Goal: Complete application form

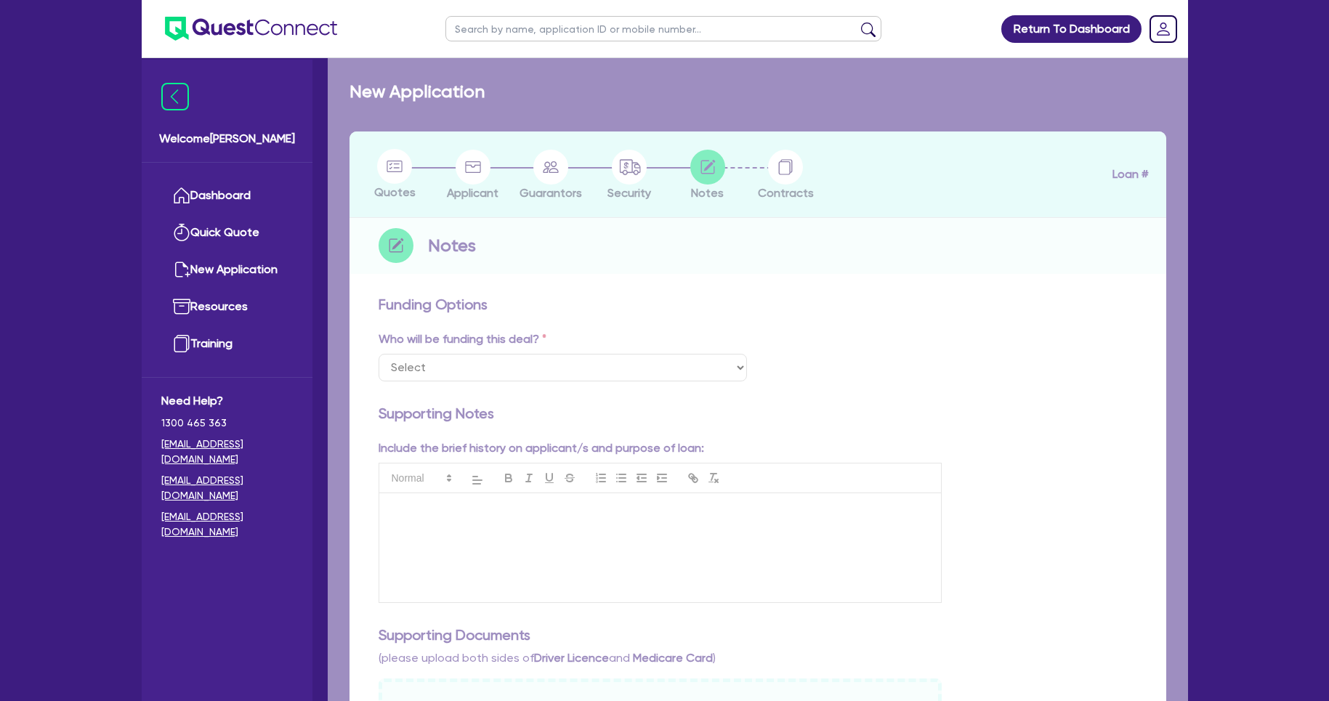
select select "Quest Finance - Own Book"
checkbox input "true"
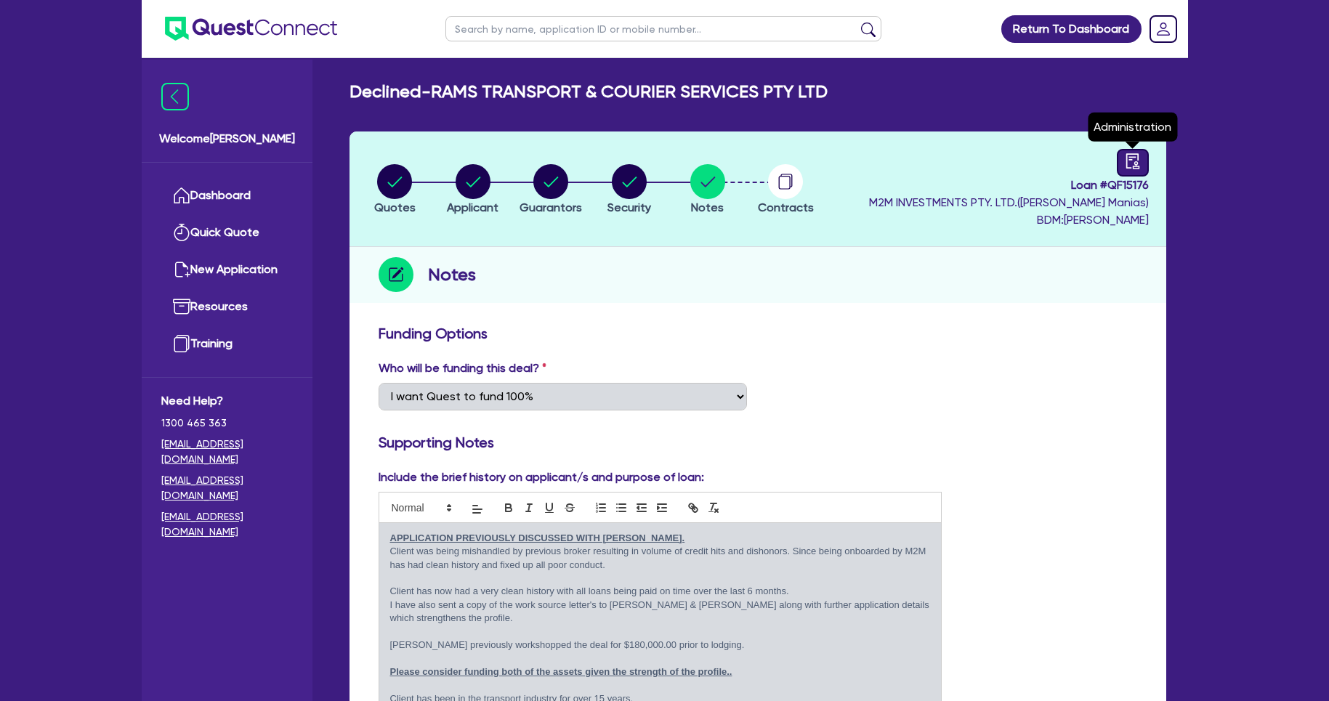
click at [1142, 170] on link at bounding box center [1133, 163] width 32 height 28
select select "DECLINED"
select select "Quest Finance - Own Book"
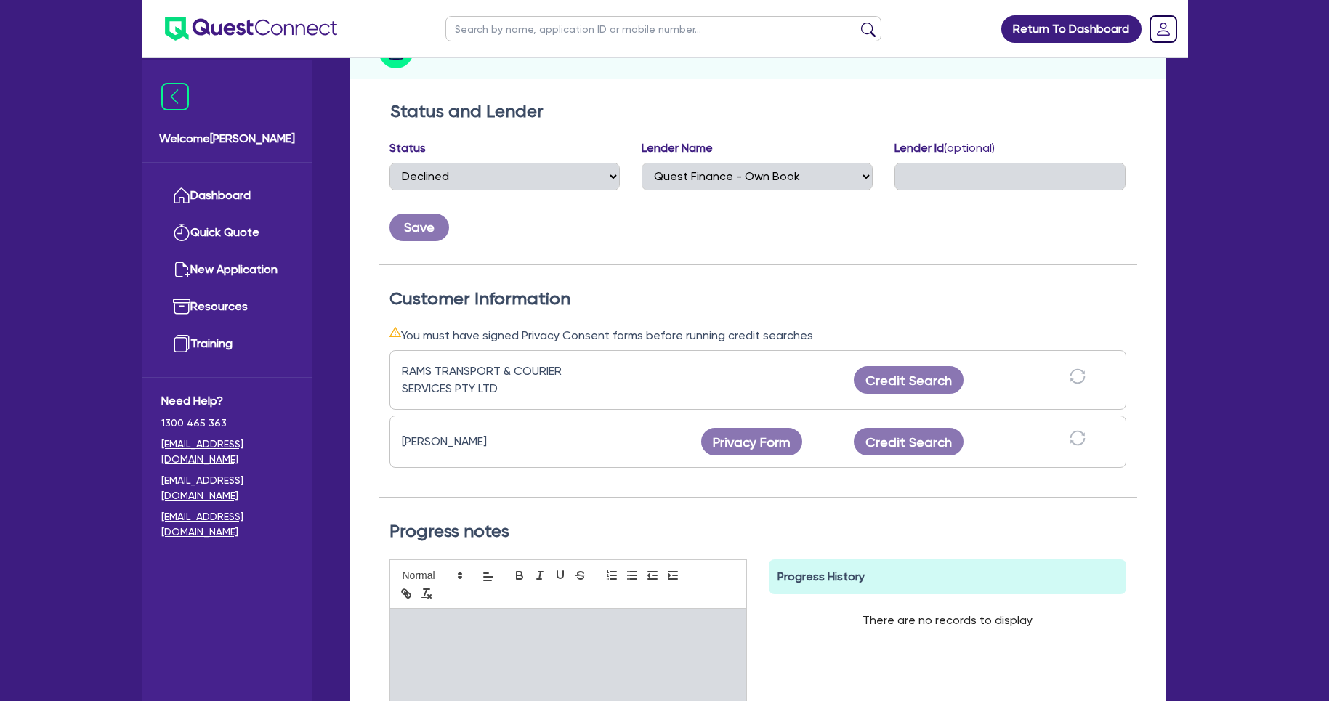
scroll to position [312, 0]
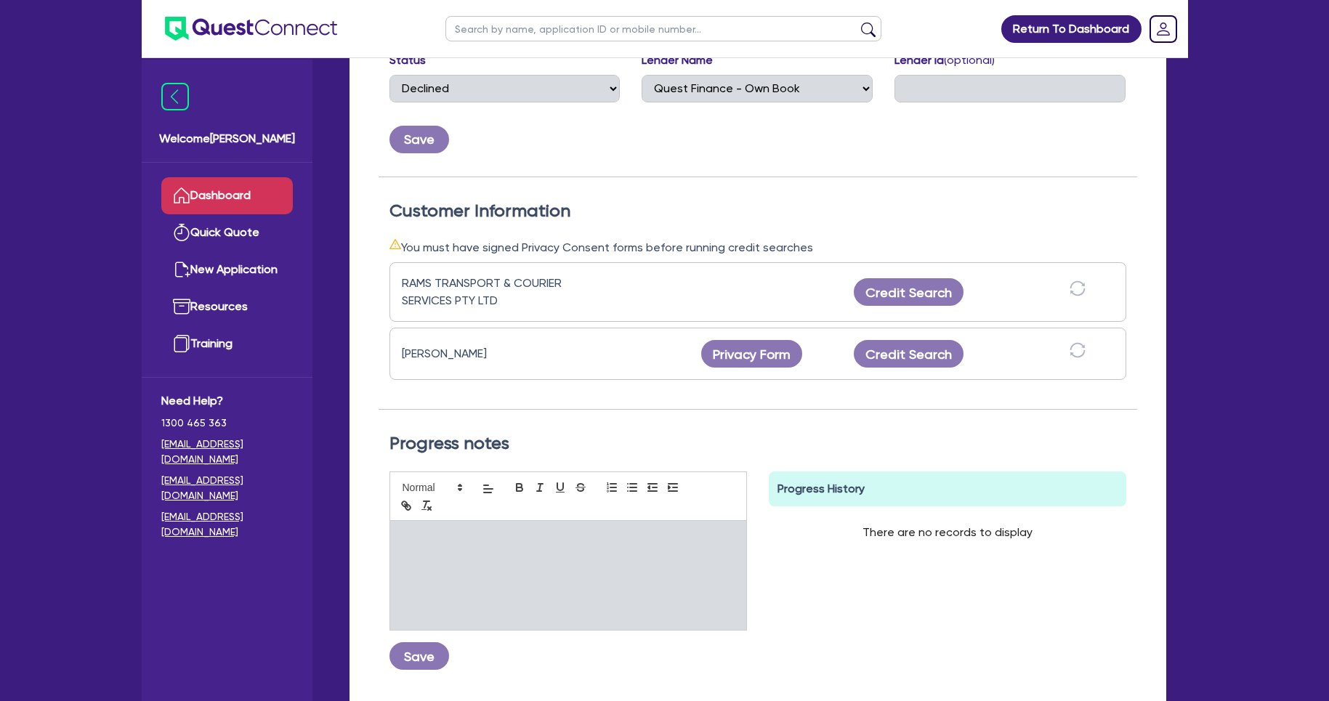
click at [283, 197] on link "Dashboard" at bounding box center [226, 195] width 131 height 37
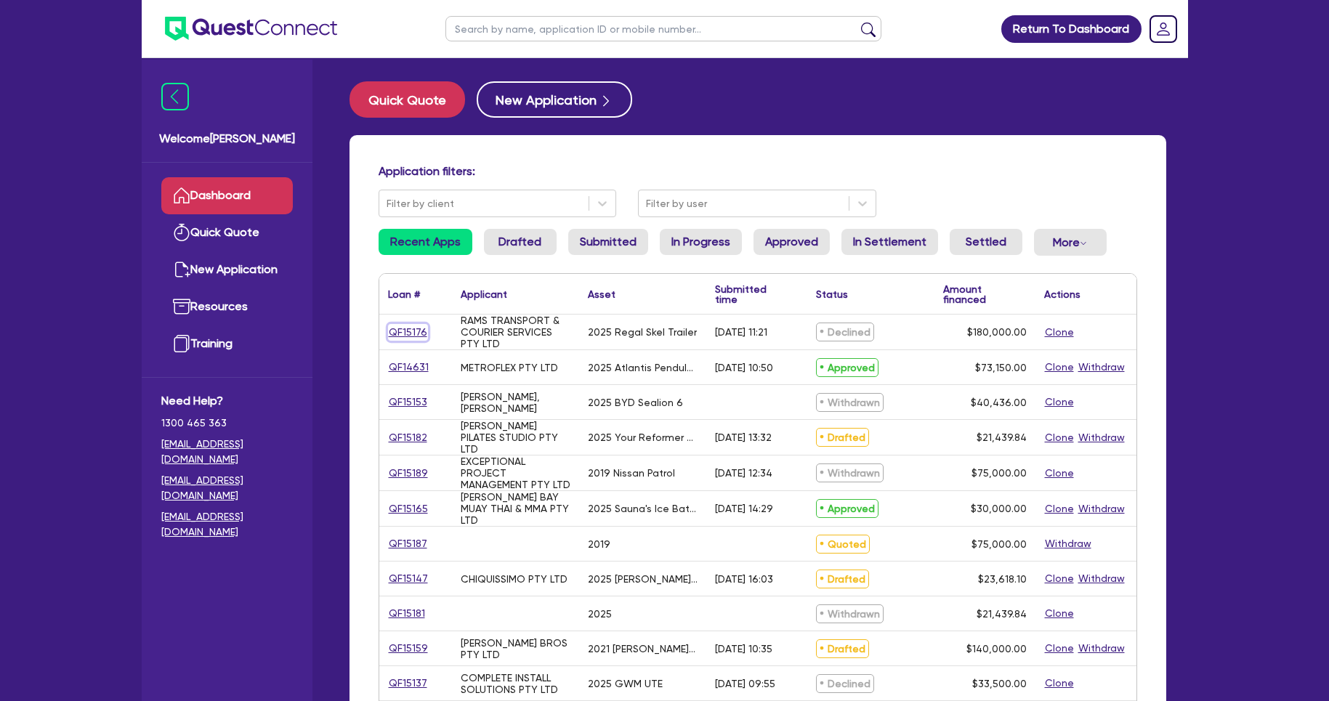
click at [417, 324] on link "QF15176" at bounding box center [408, 332] width 40 height 17
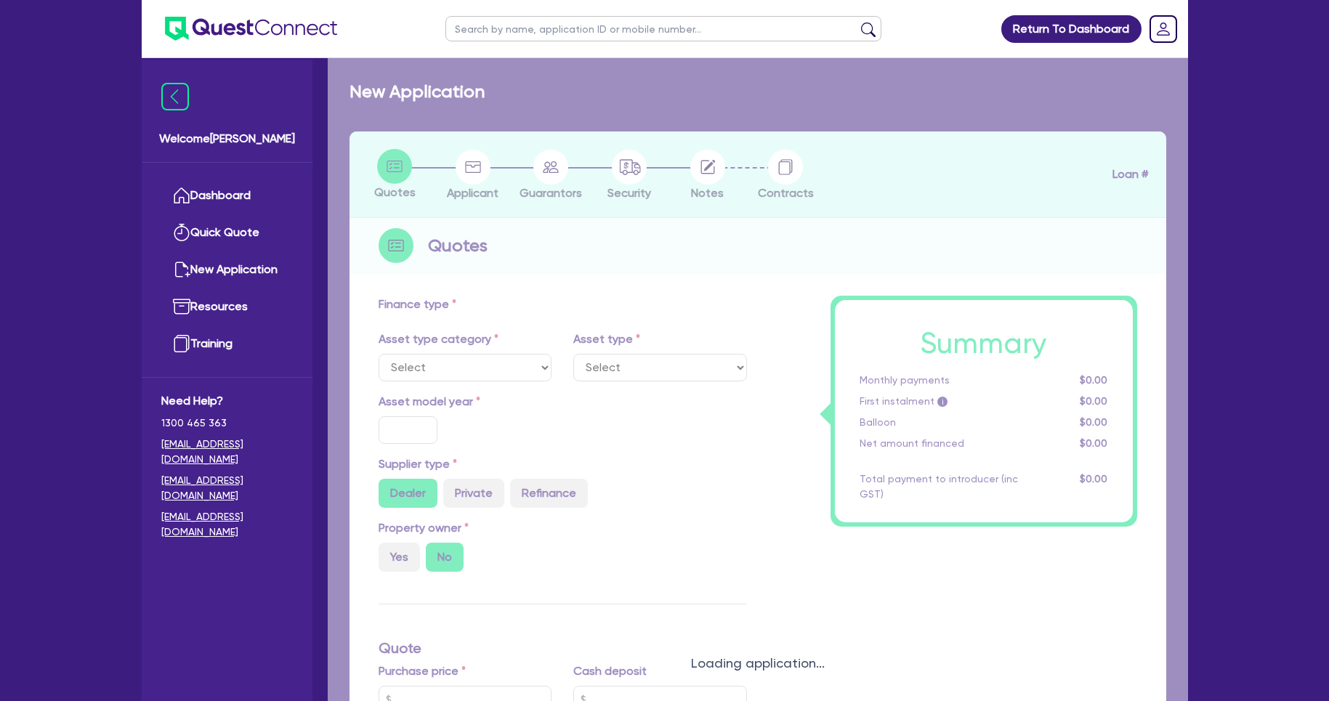
select select "PRIMARY_ASSETS"
type input "2025"
radio input "true"
type input "180,000"
type input "4"
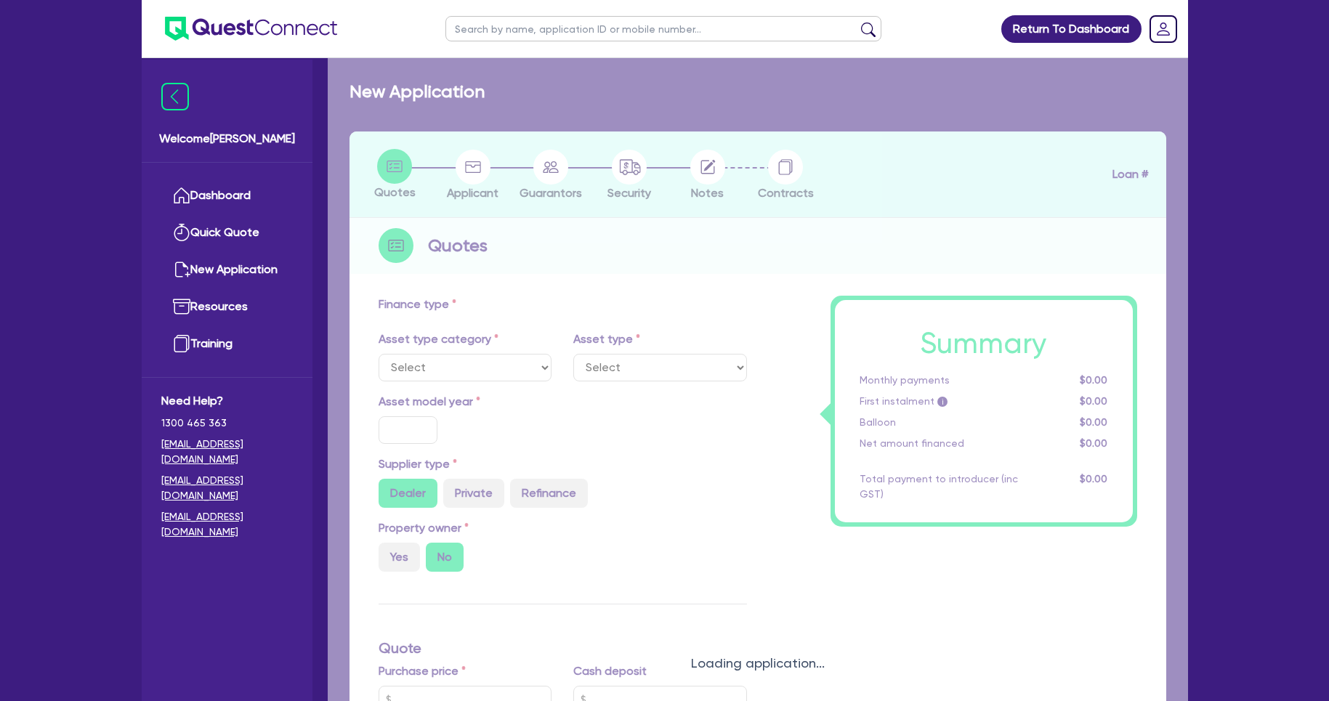
type input "7,200"
type input "17"
select select "TRAILERS"
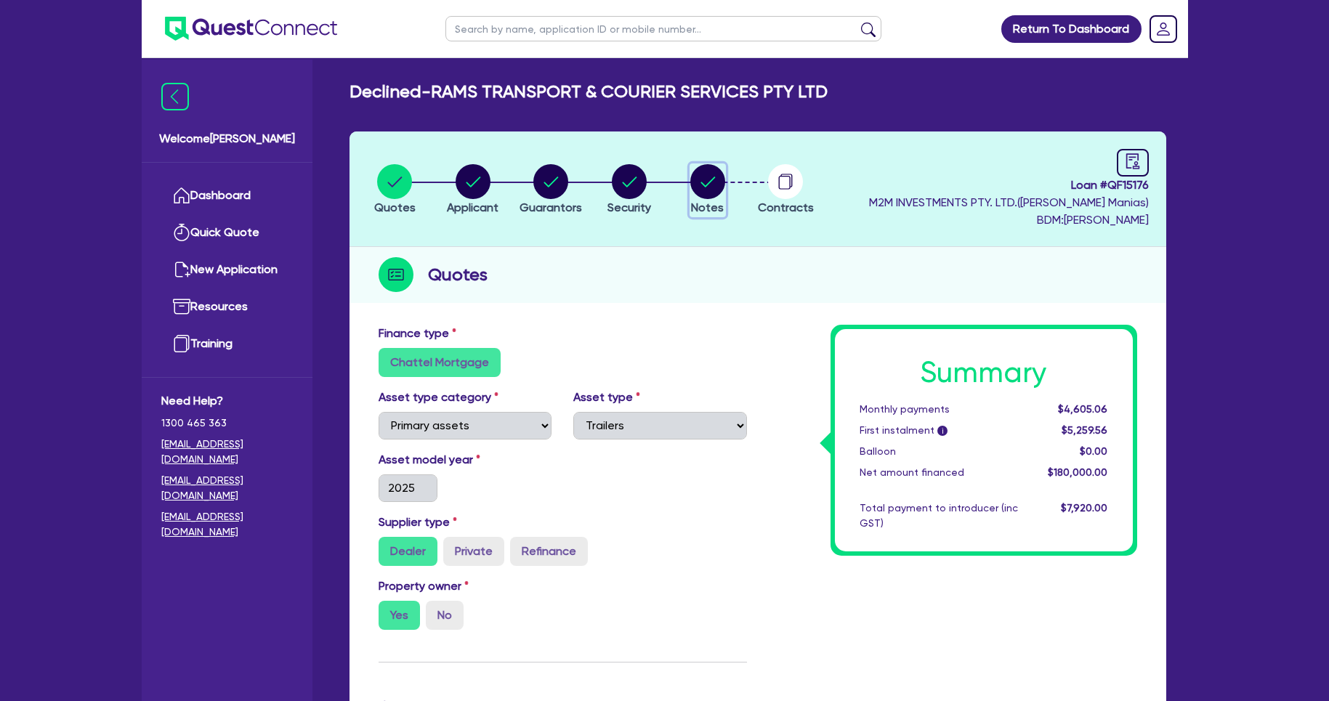
click at [700, 179] on circle "button" at bounding box center [707, 181] width 35 height 35
select select "Quest Finance - Own Book"
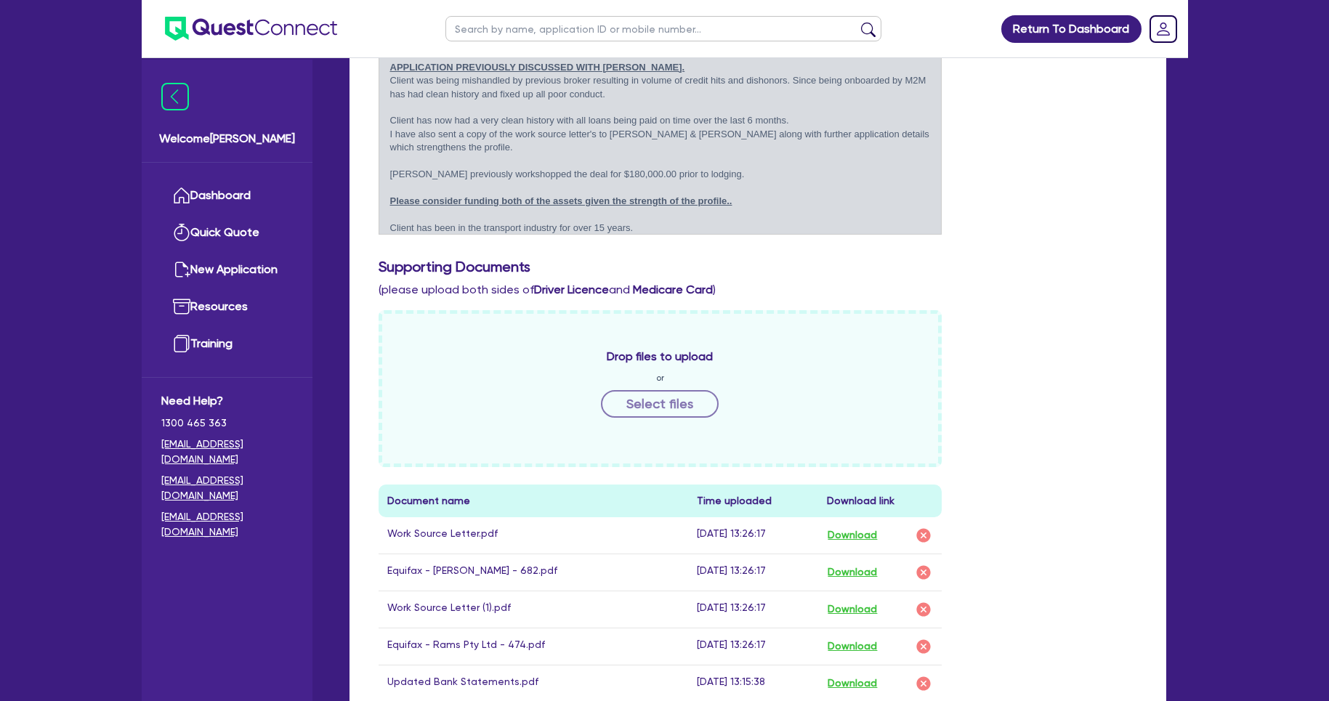
scroll to position [631, 0]
